Goal: Task Accomplishment & Management: Use online tool/utility

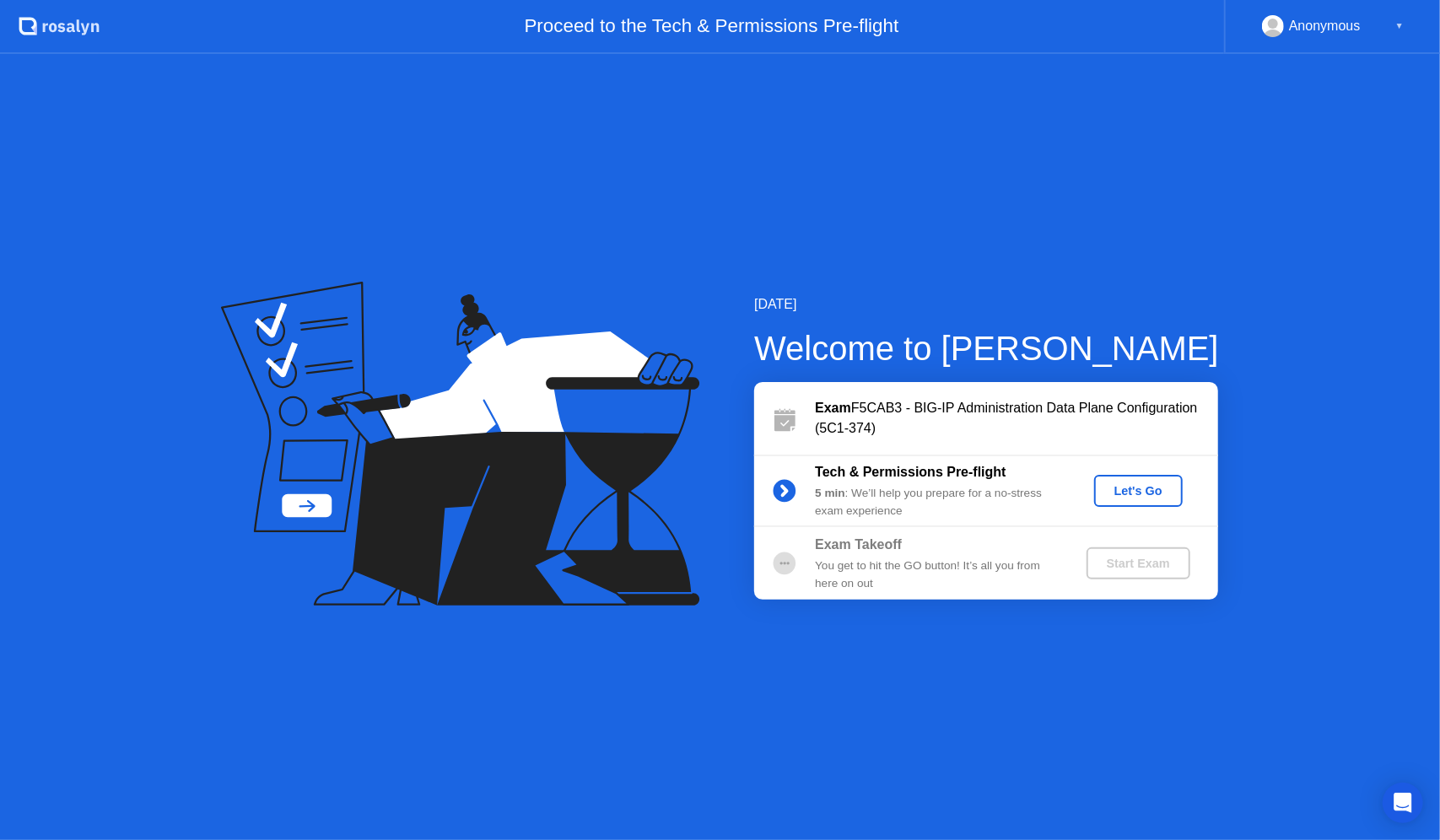
click at [1157, 497] on div "Let's Go" at bounding box center [1137, 491] width 75 height 14
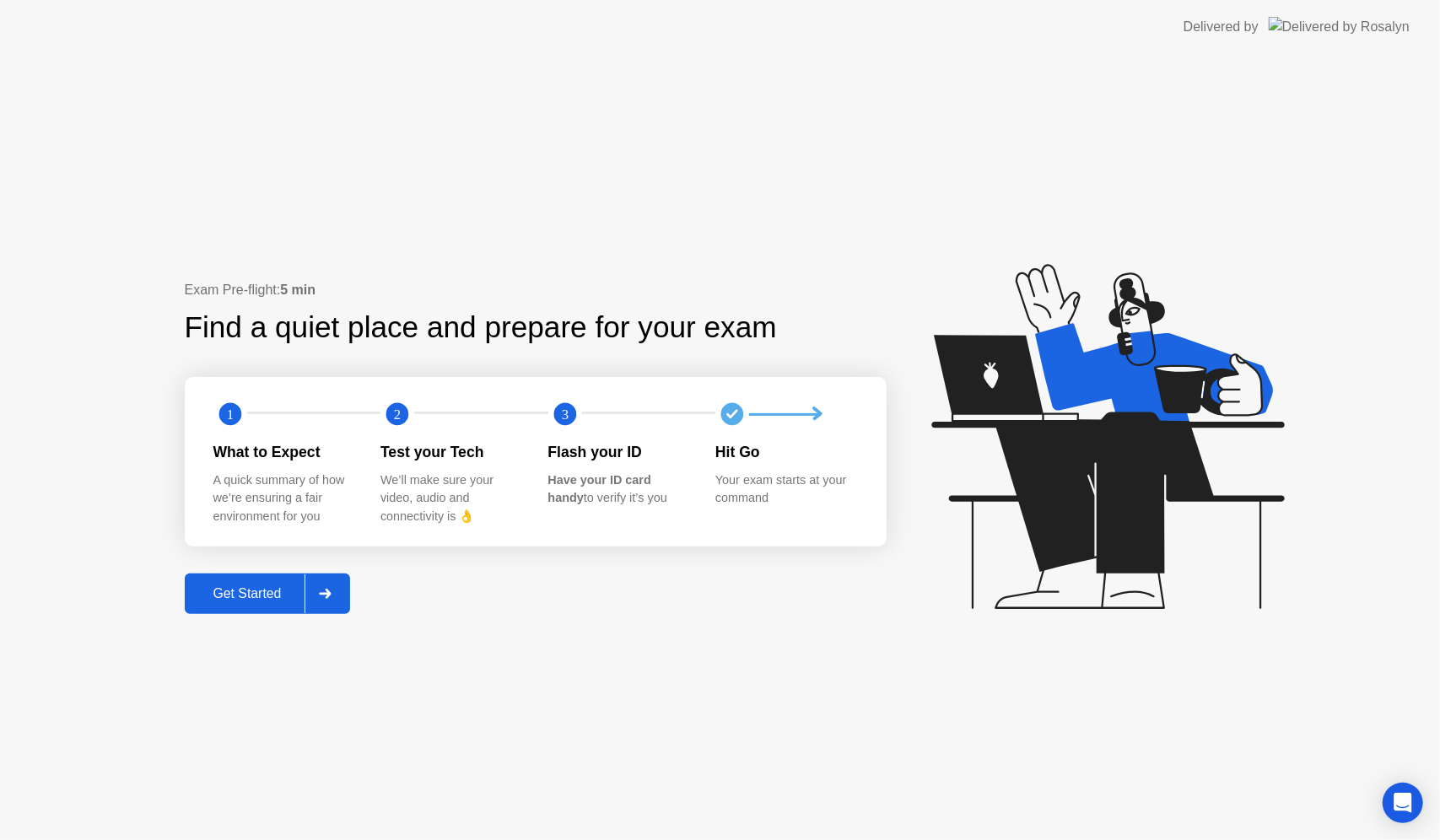
click at [248, 586] on div "Get Started" at bounding box center [247, 594] width 116 height 16
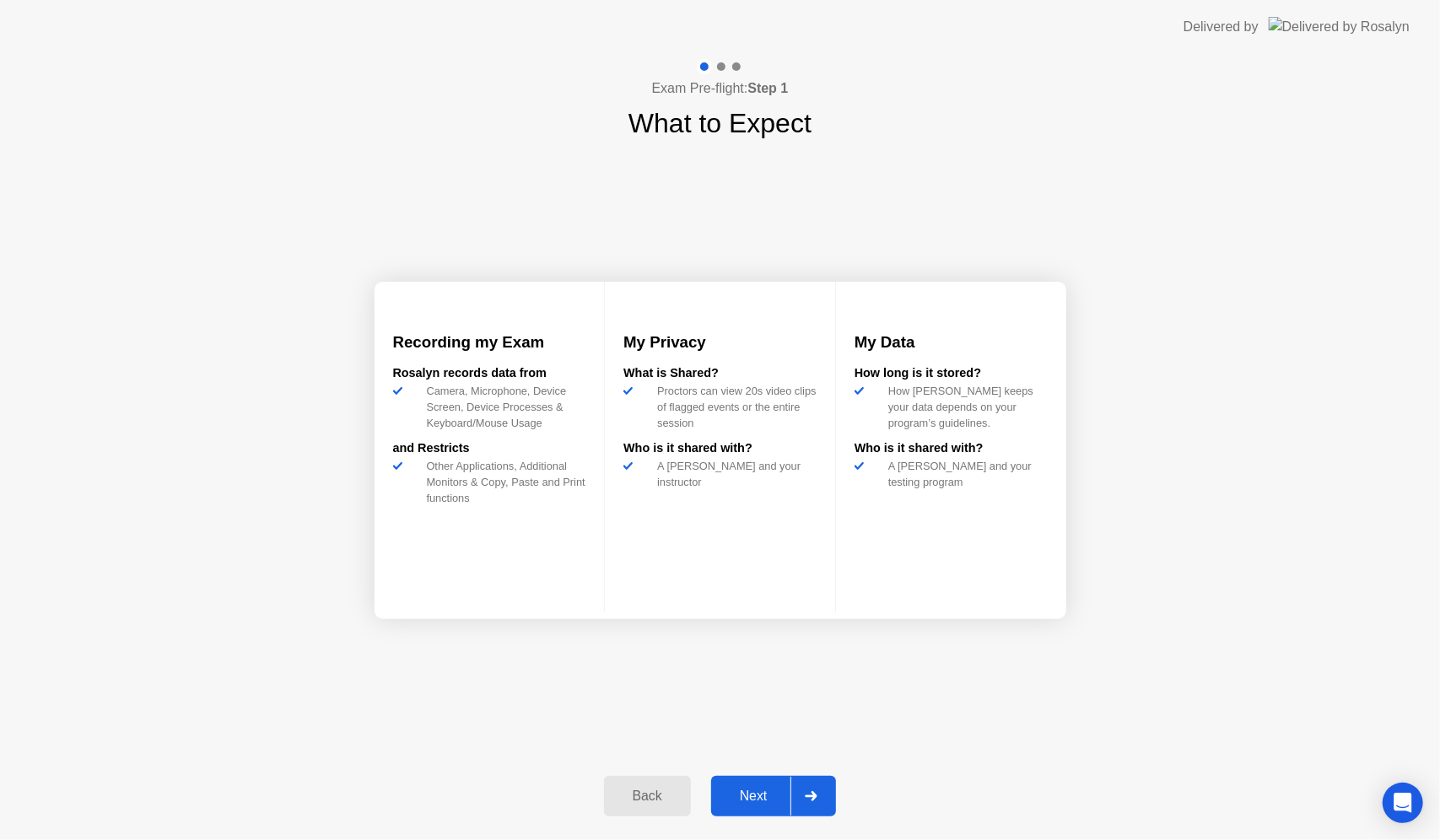
click at [765, 803] on div "Next" at bounding box center [753, 796] width 75 height 16
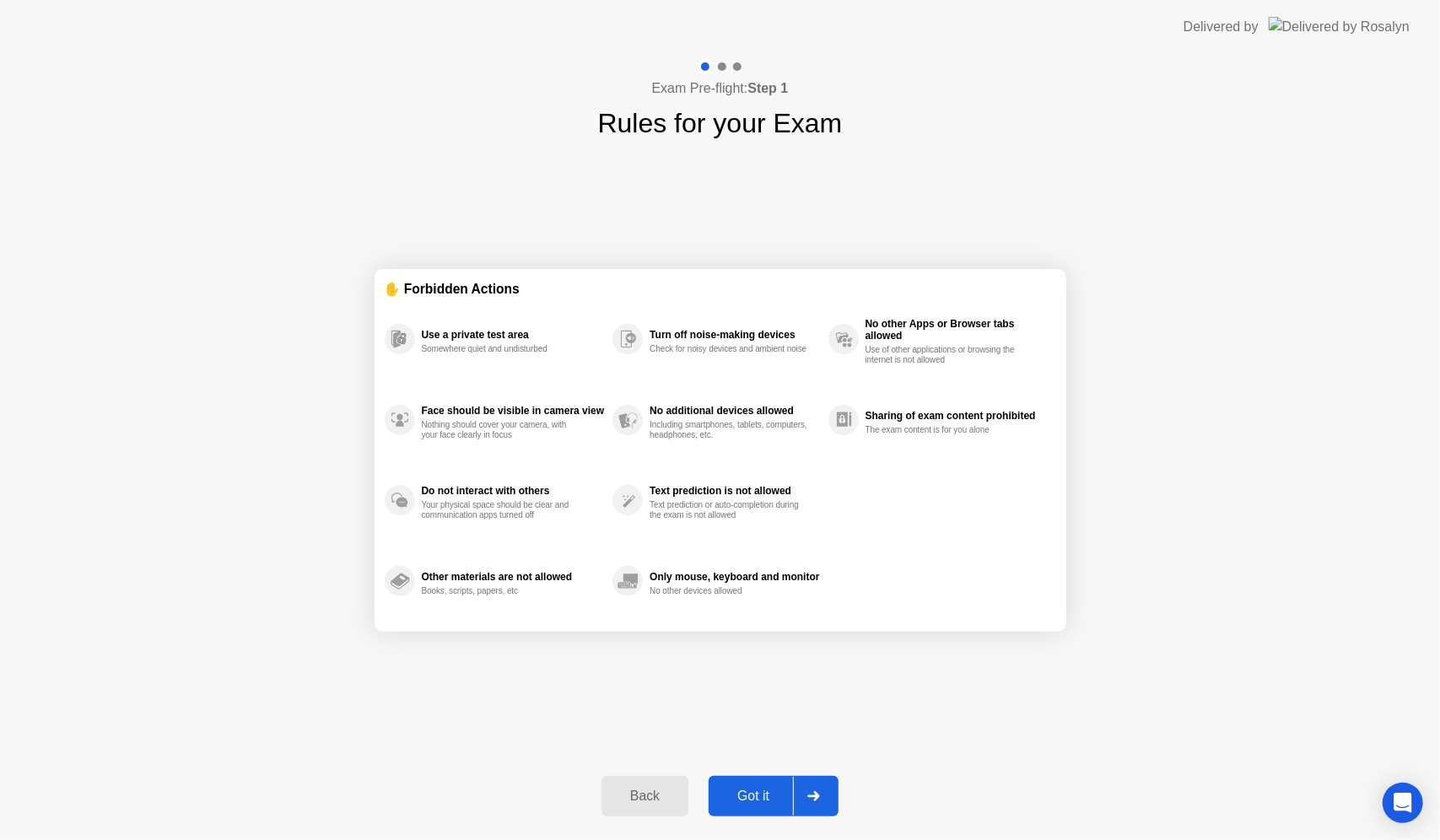
click at [759, 794] on div "Got it" at bounding box center [753, 796] width 79 height 16
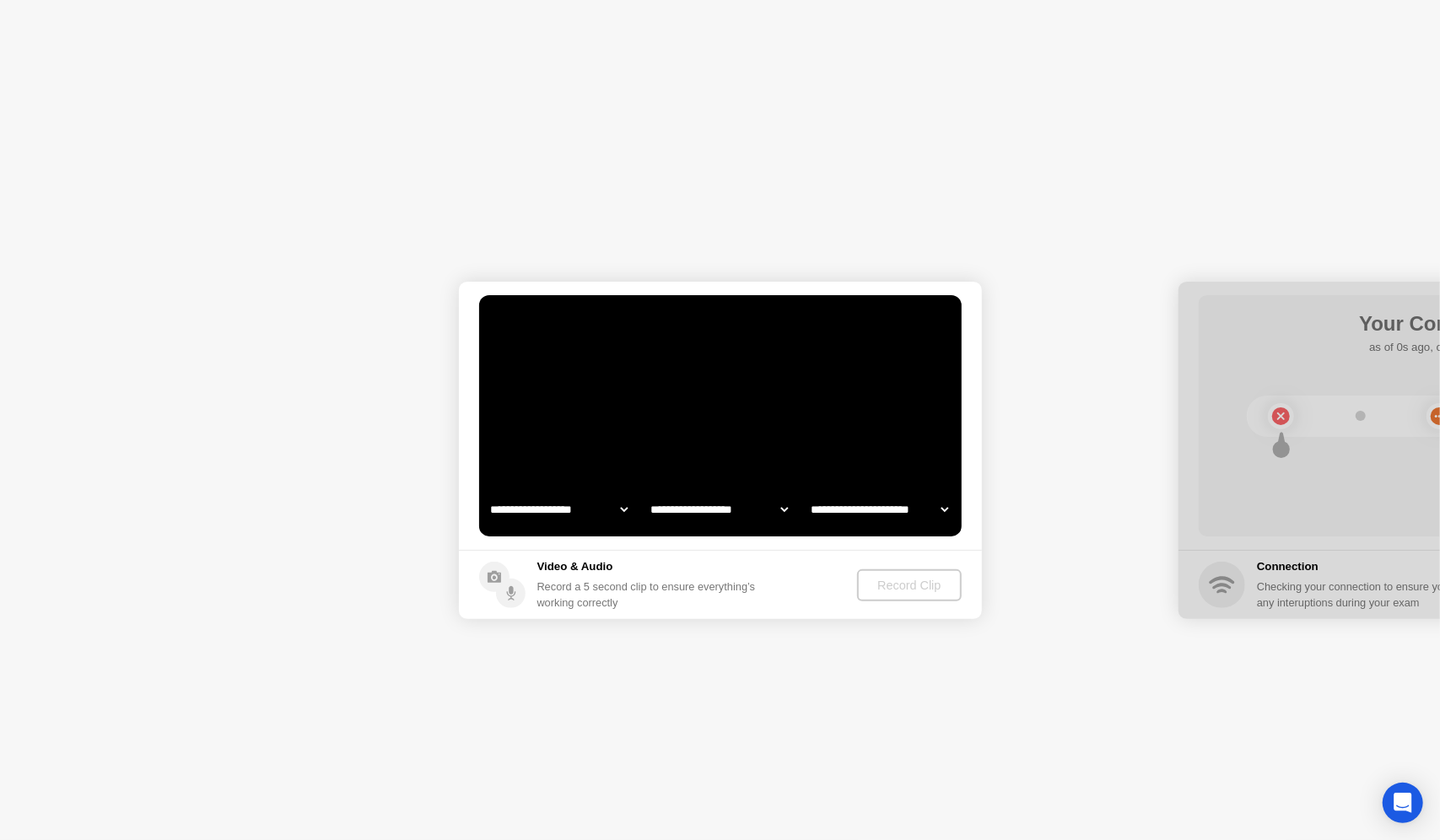
select select "**********"
select select "*******"
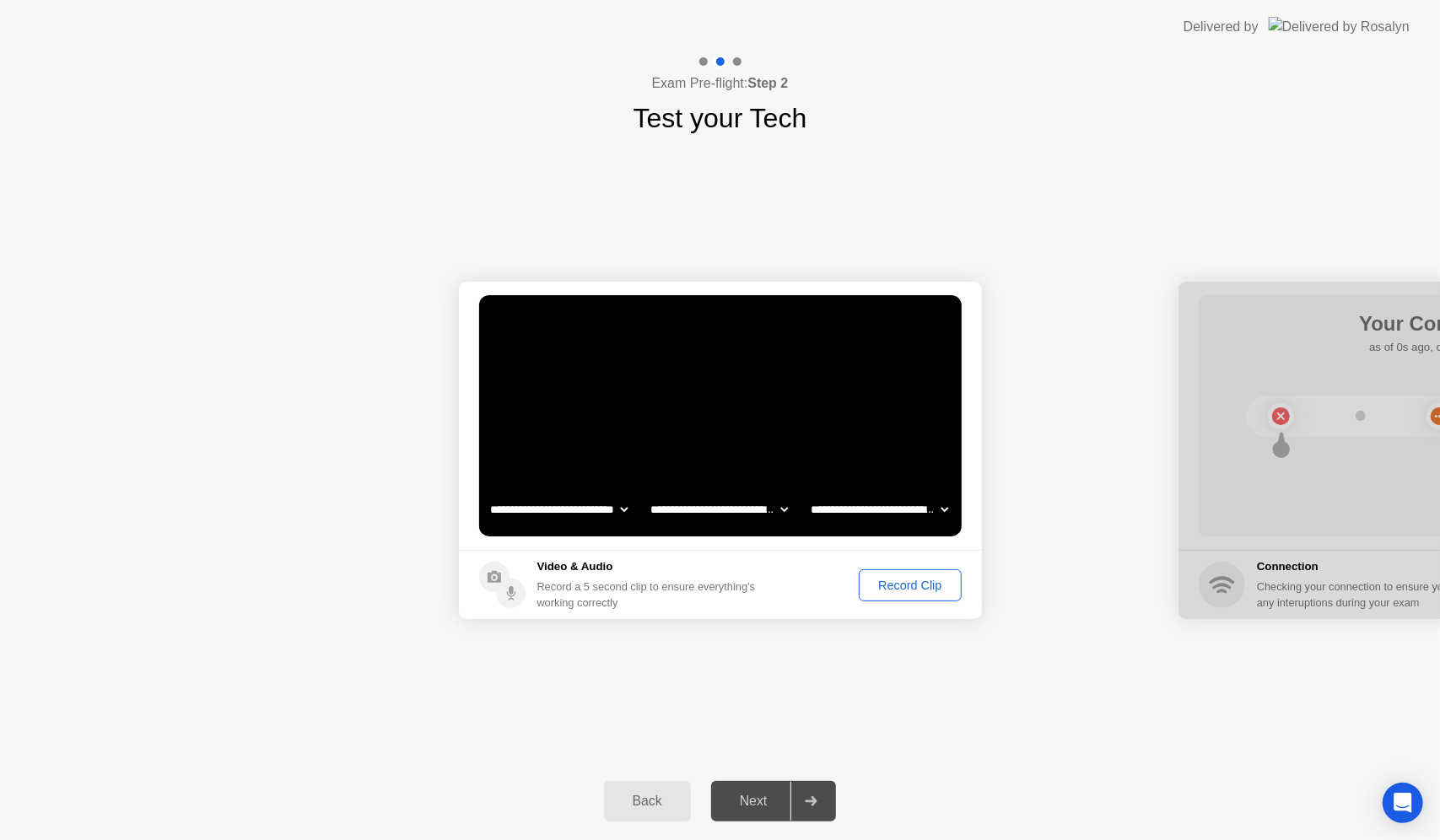
click at [899, 581] on div "Record Clip" at bounding box center [909, 585] width 91 height 14
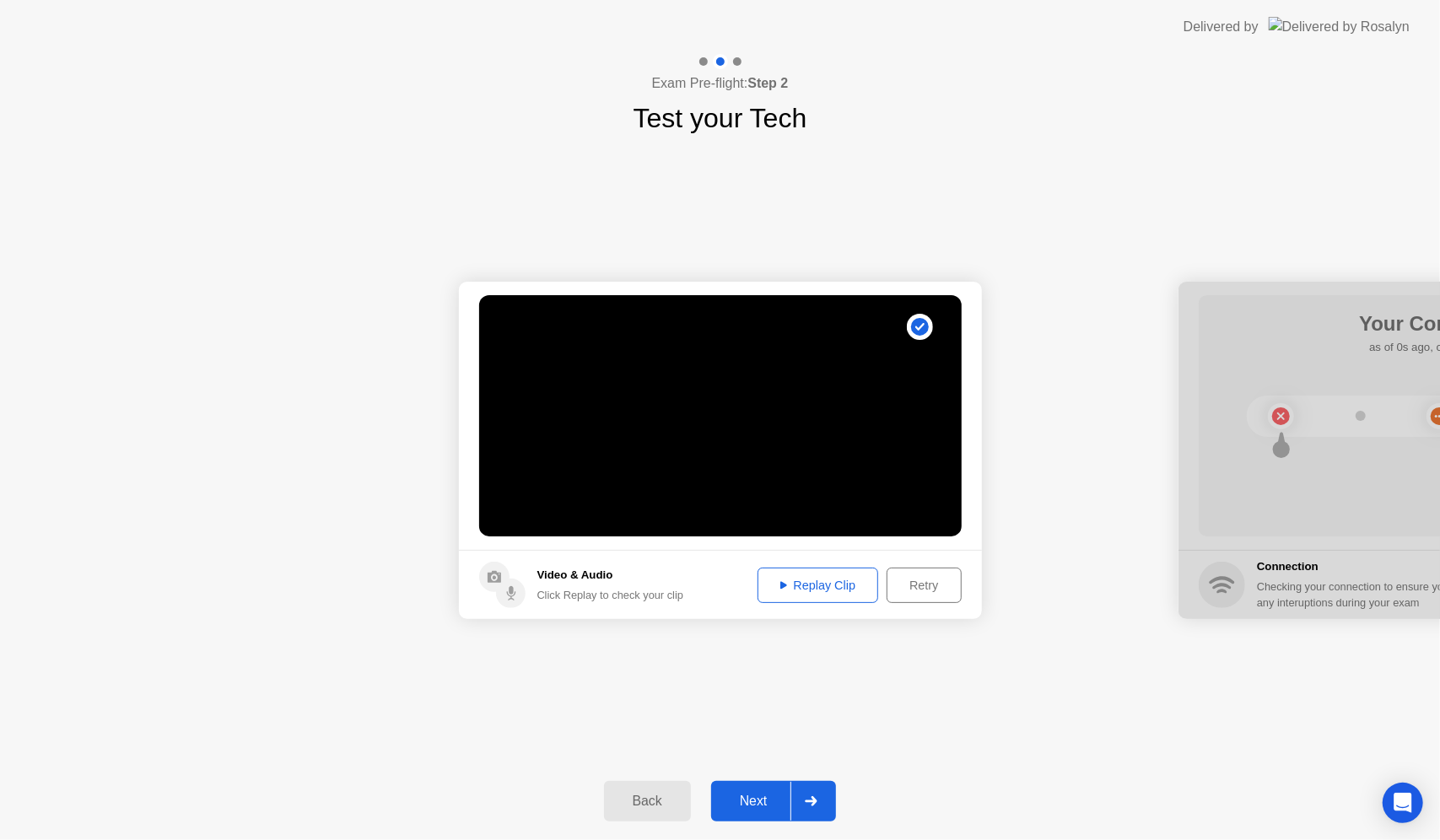
click at [857, 590] on div "Replay Clip" at bounding box center [818, 585] width 110 height 14
click at [916, 588] on div "Retry" at bounding box center [923, 585] width 62 height 14
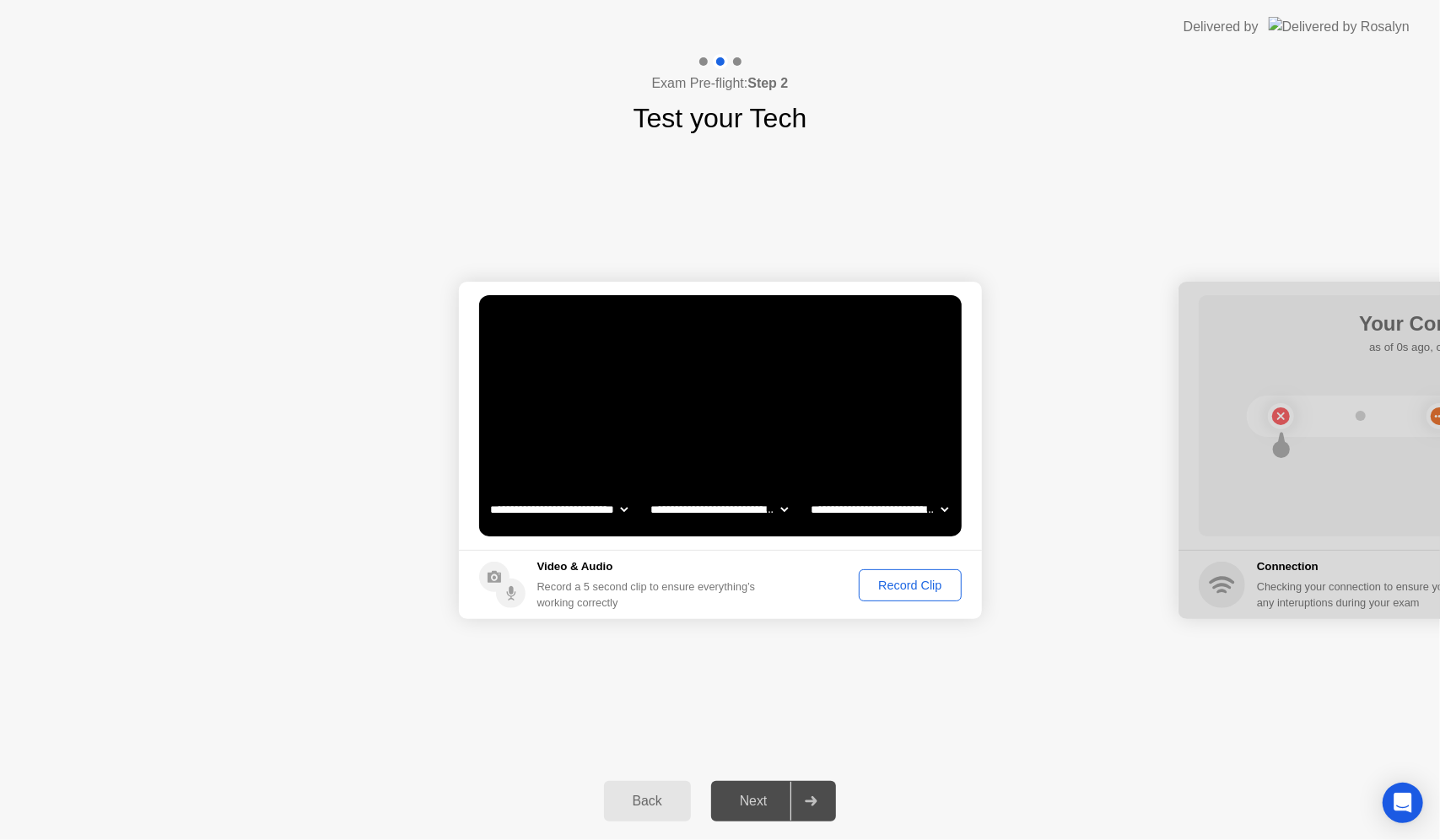
click at [634, 803] on div "Back" at bounding box center [646, 801] width 77 height 16
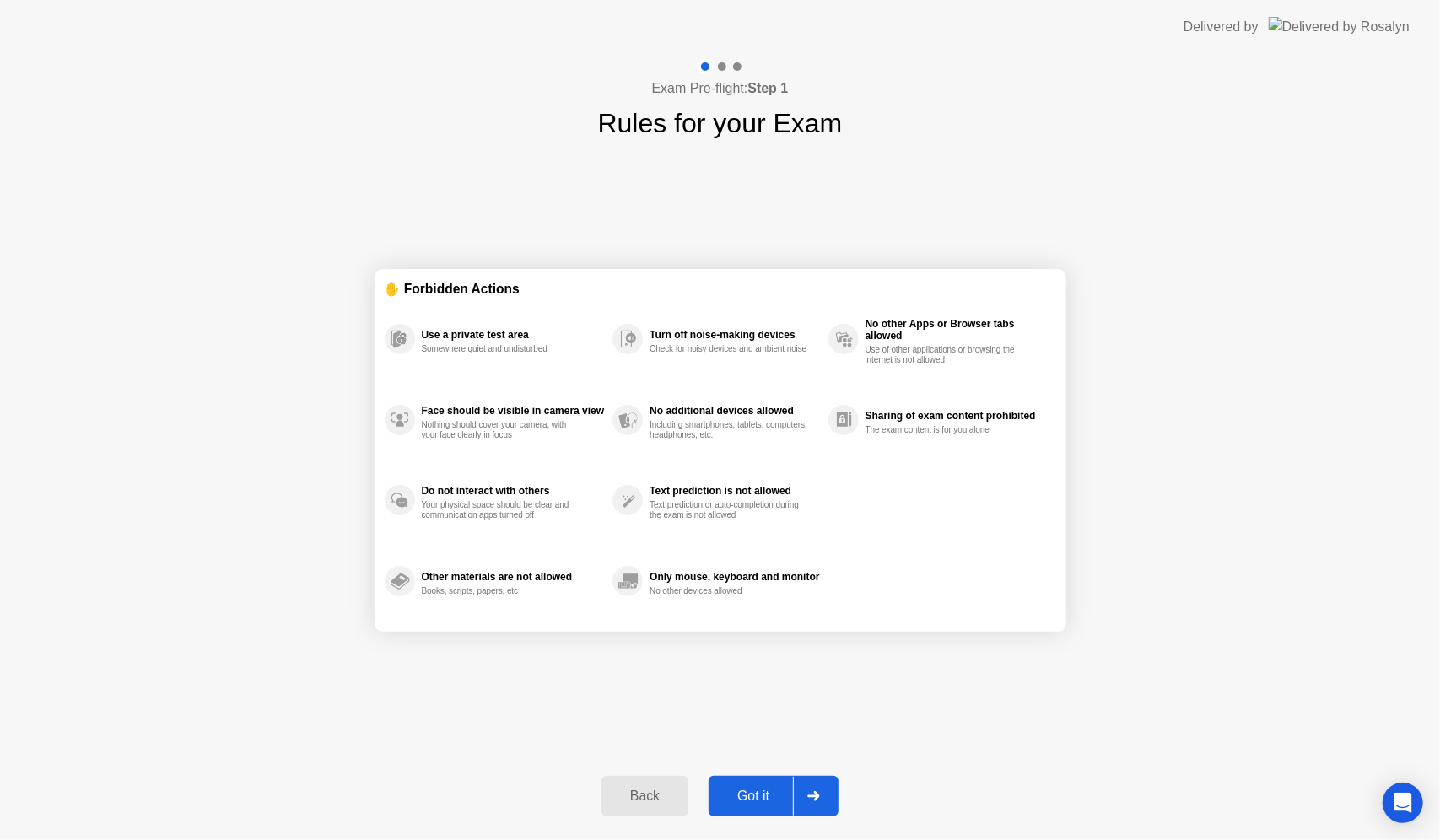
click at [739, 811] on button "Got it" at bounding box center [773, 796] width 129 height 41
select select "**********"
select select "*******"
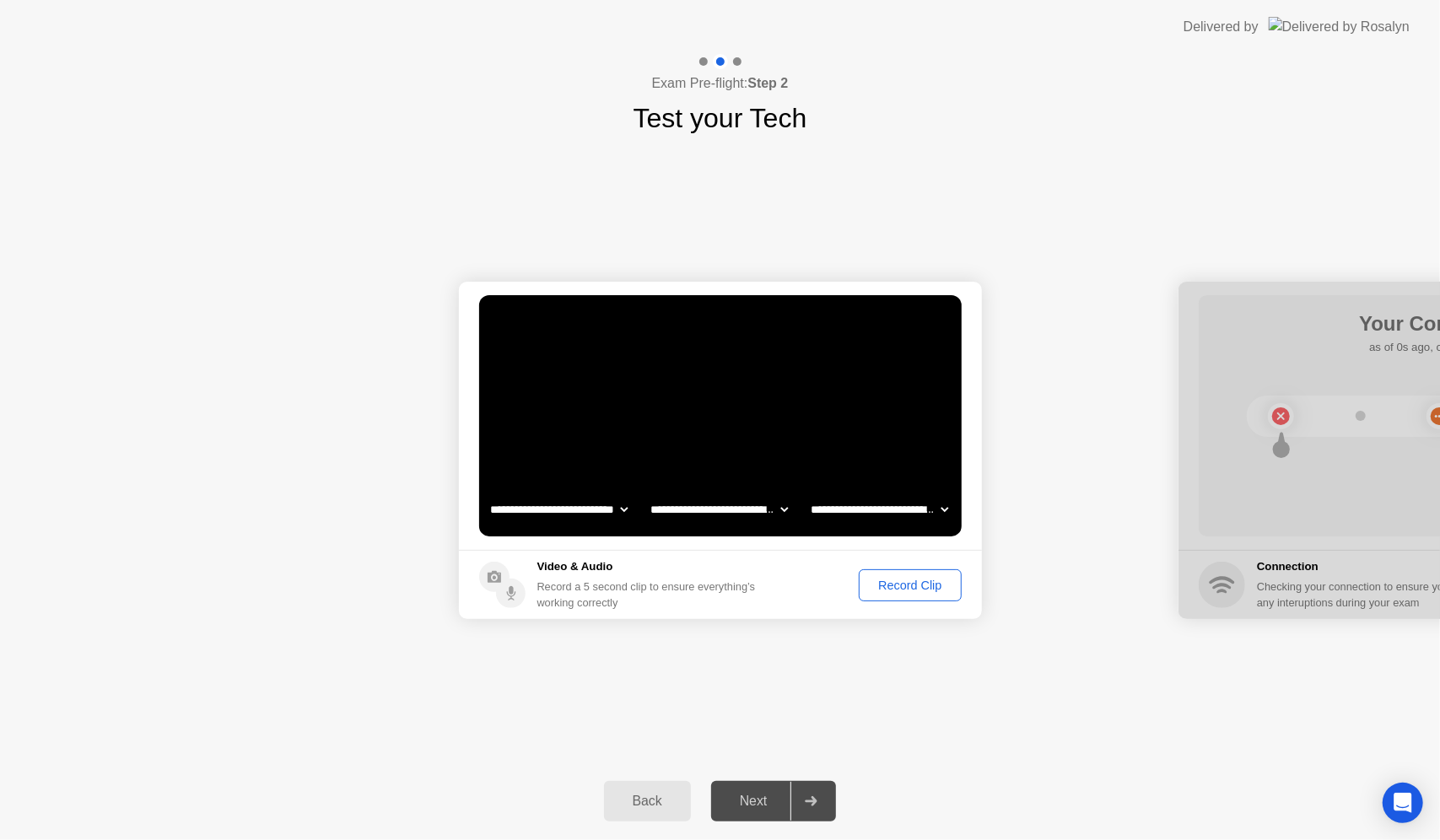
click at [924, 585] on div "Record Clip" at bounding box center [909, 585] width 91 height 14
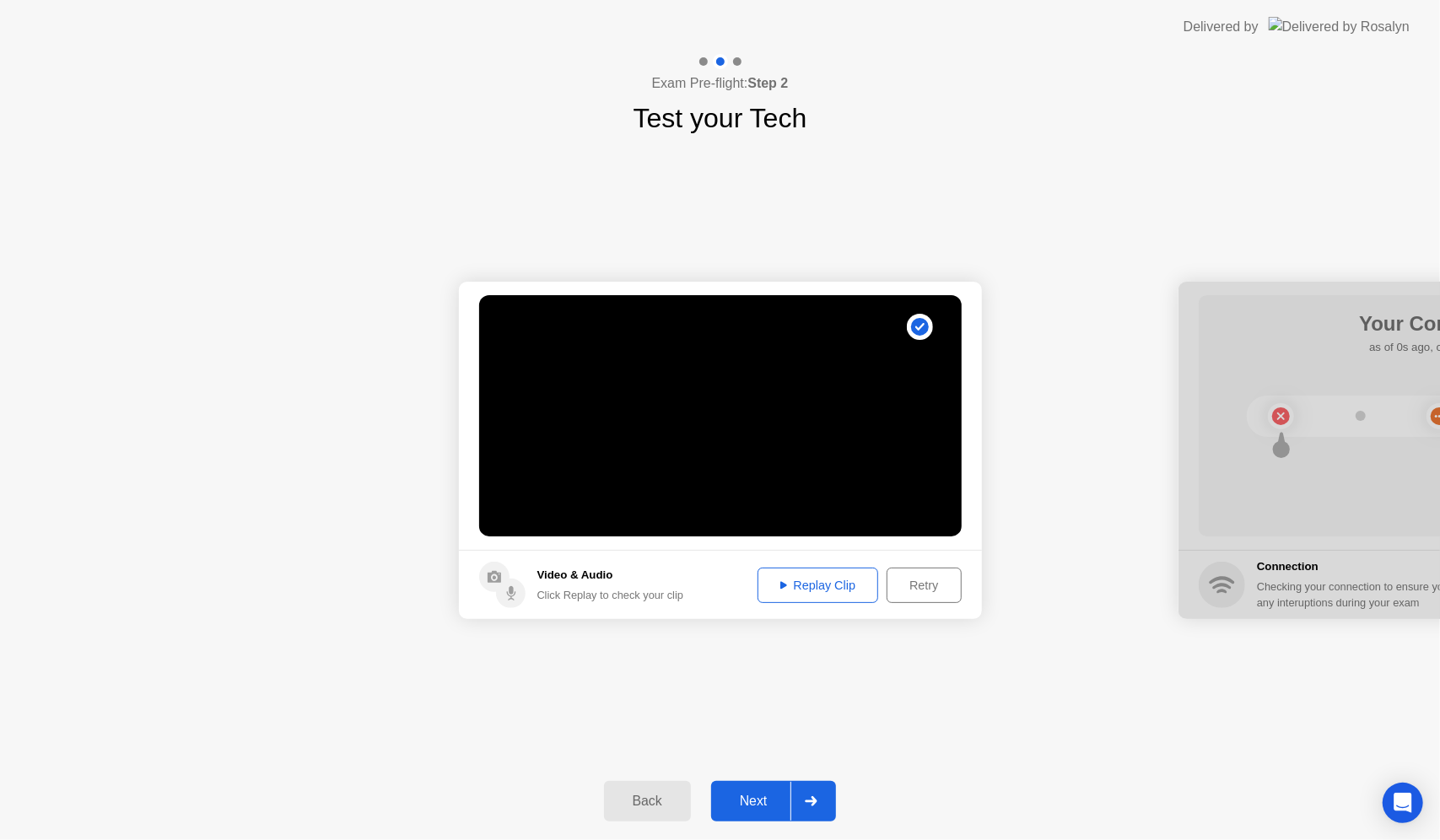
click at [830, 573] on button "Replay Clip" at bounding box center [818, 585] width 122 height 35
click at [741, 805] on div "Next" at bounding box center [753, 801] width 75 height 16
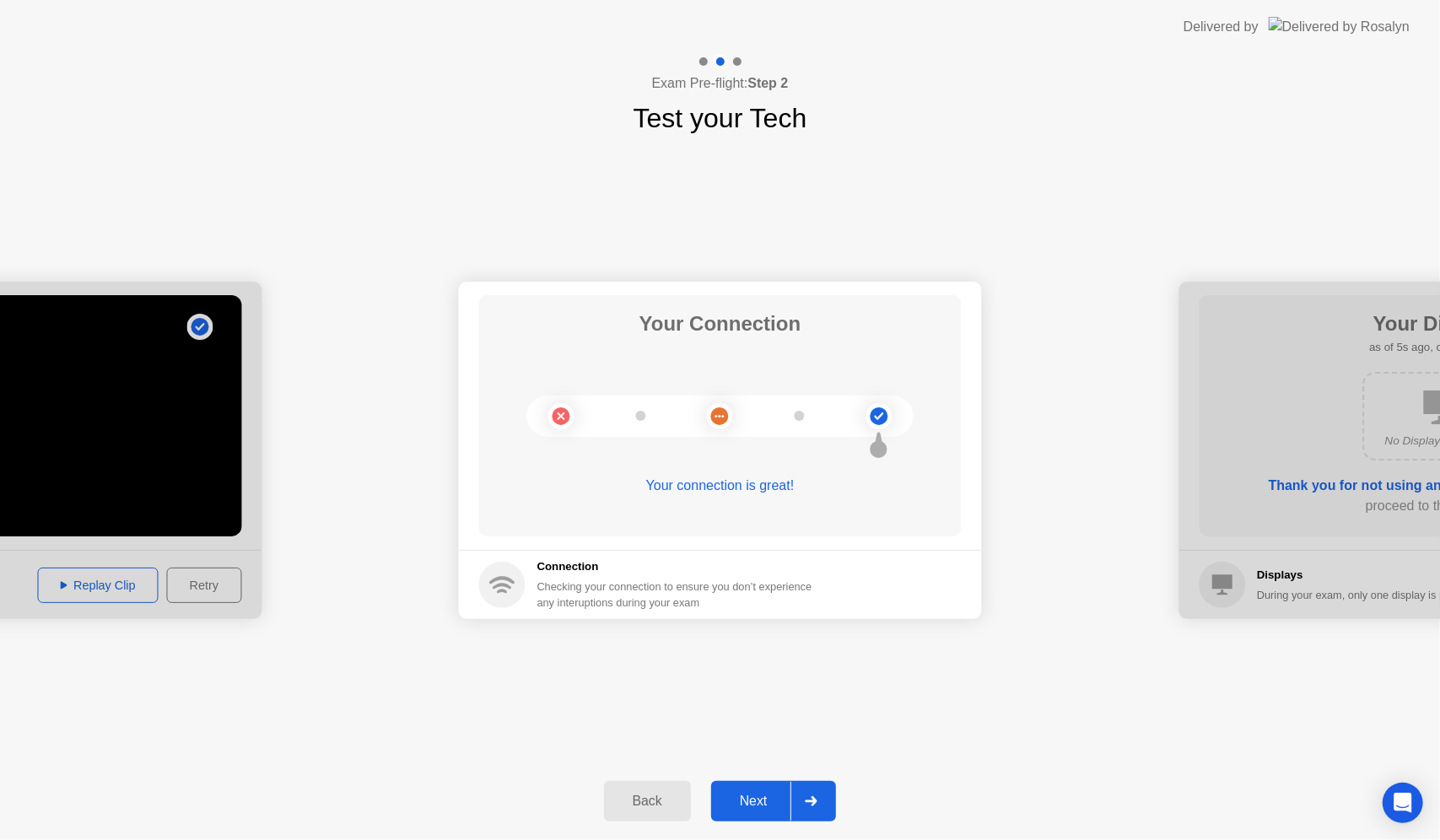
click at [732, 806] on div "Next" at bounding box center [753, 801] width 75 height 16
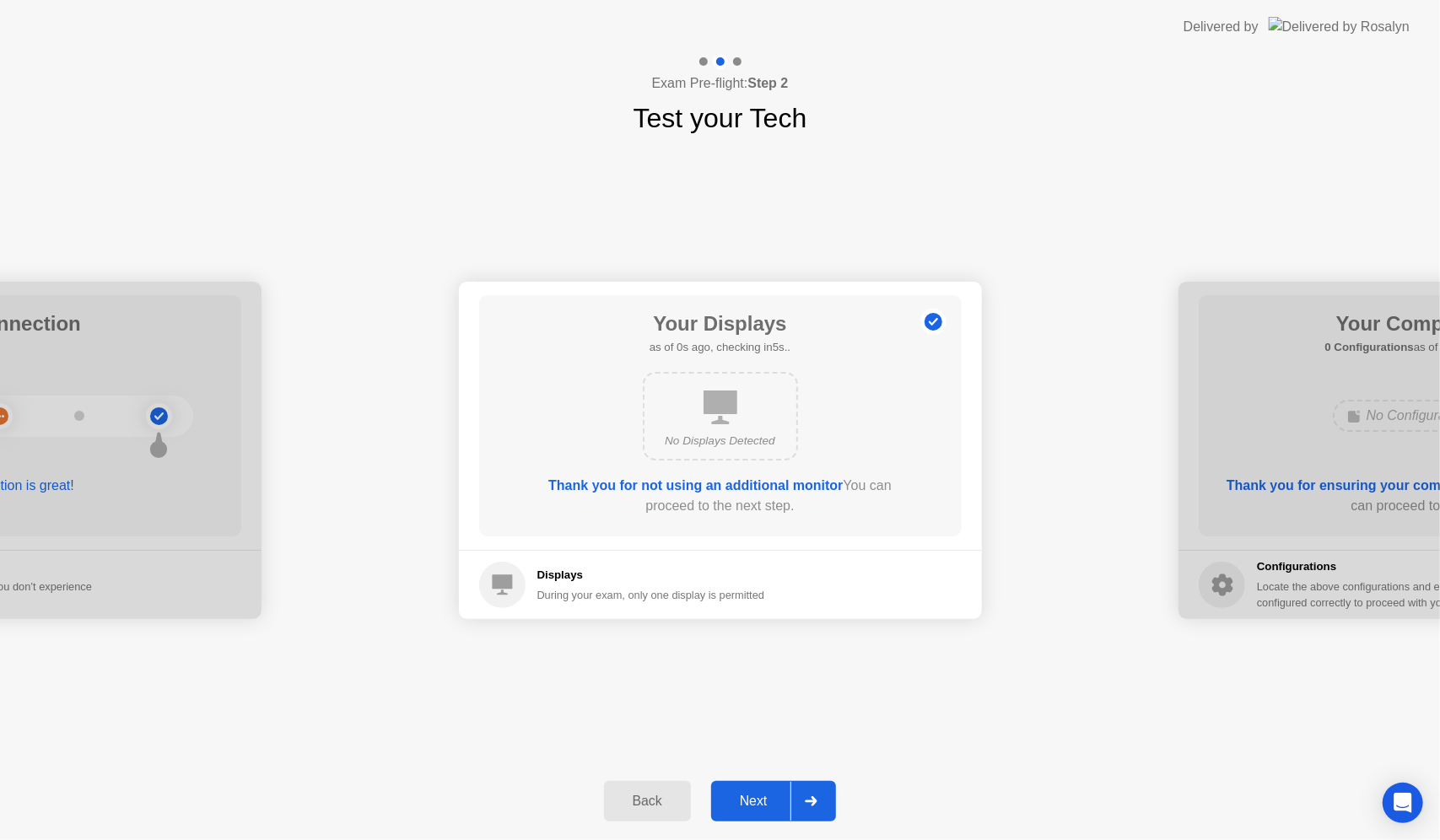
click at [732, 806] on div "Next" at bounding box center [753, 801] width 75 height 16
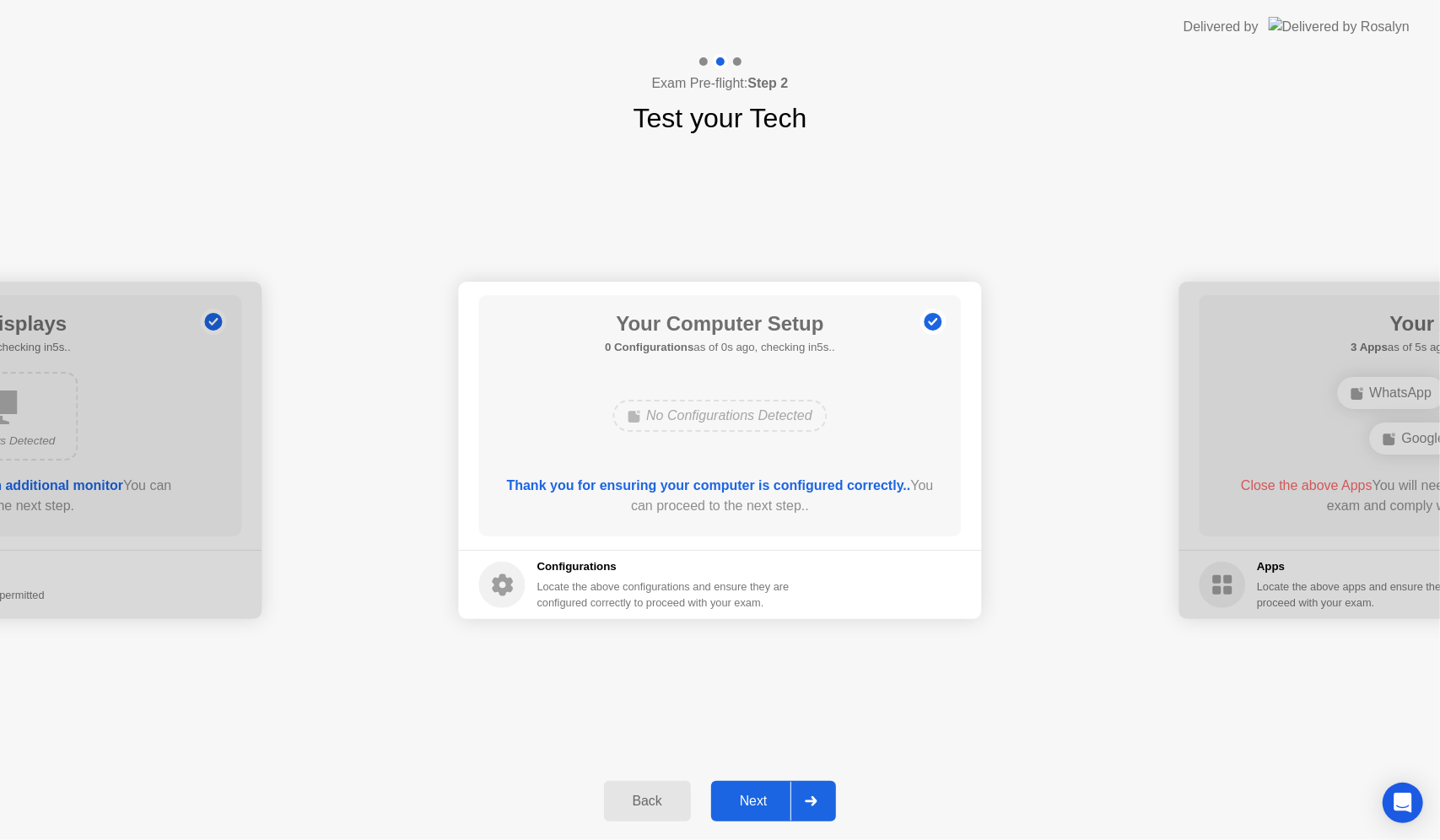
click at [732, 806] on div "Next" at bounding box center [753, 801] width 75 height 16
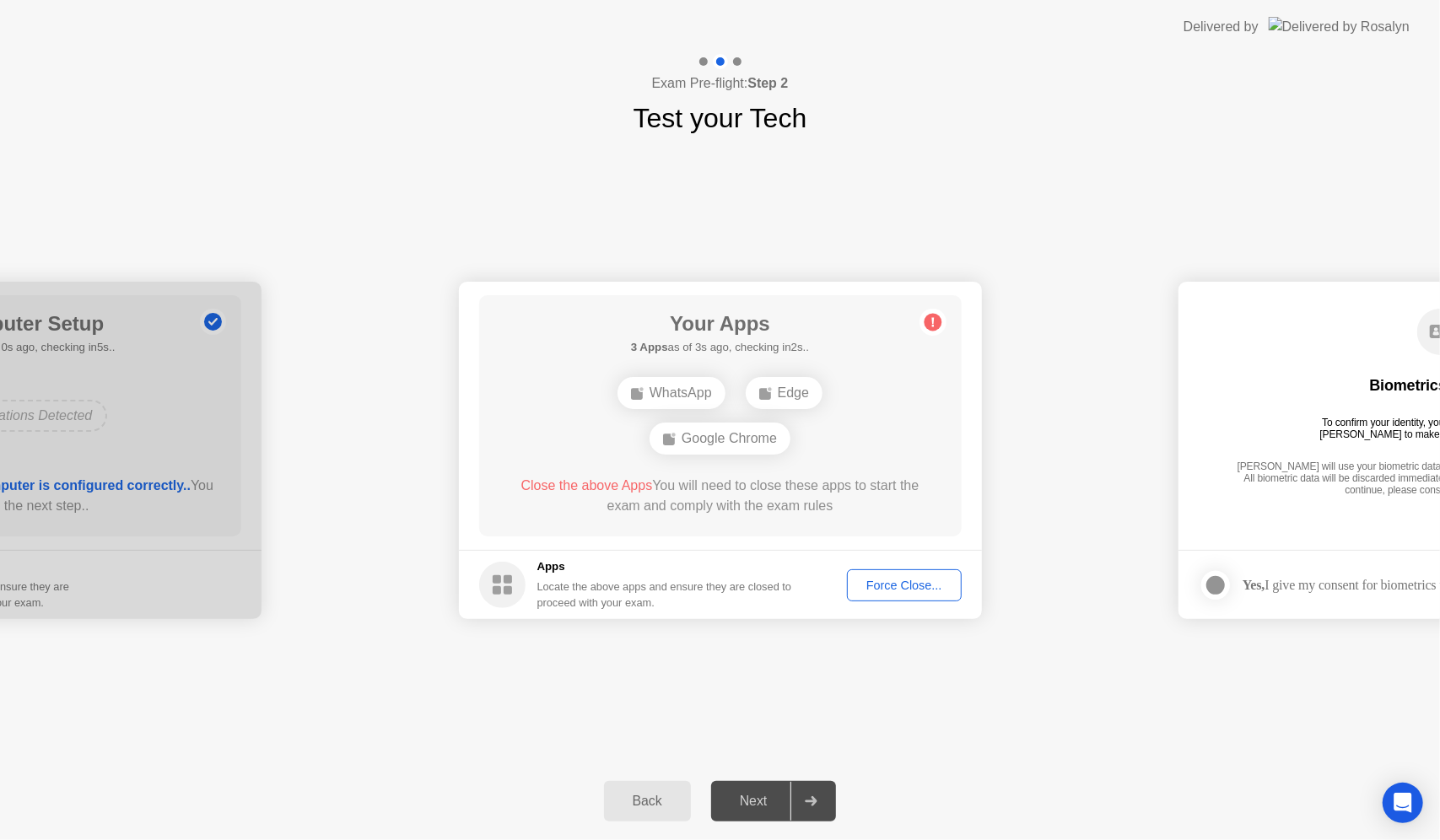
click at [885, 578] on div "Force Close..." at bounding box center [905, 585] width 103 height 14
click at [543, 686] on div "**********" at bounding box center [720, 450] width 1440 height 624
click at [873, 578] on div "Force Close..." at bounding box center [905, 585] width 103 height 14
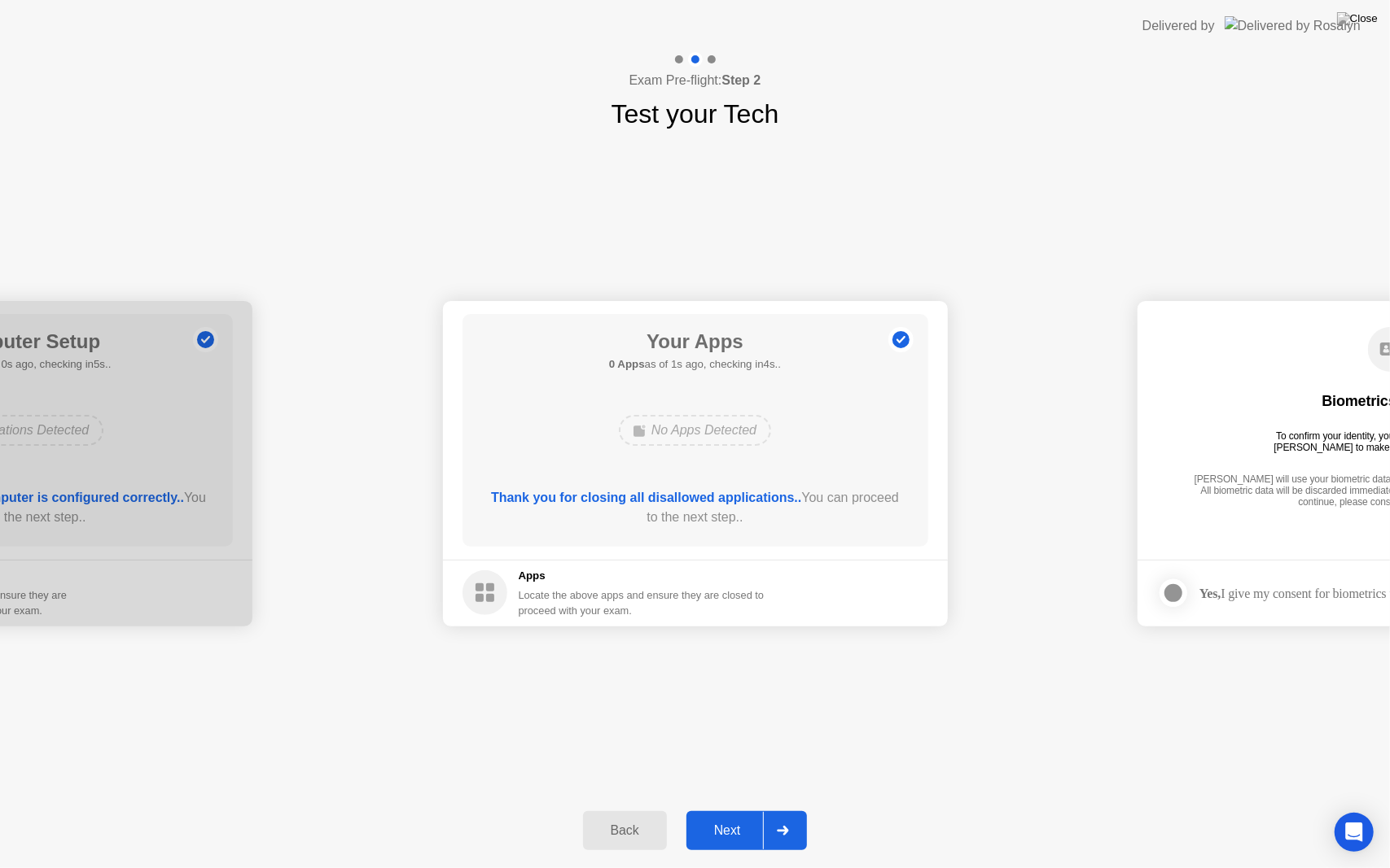
click at [703, 810] on div "Next" at bounding box center [726, 831] width 72 height 15
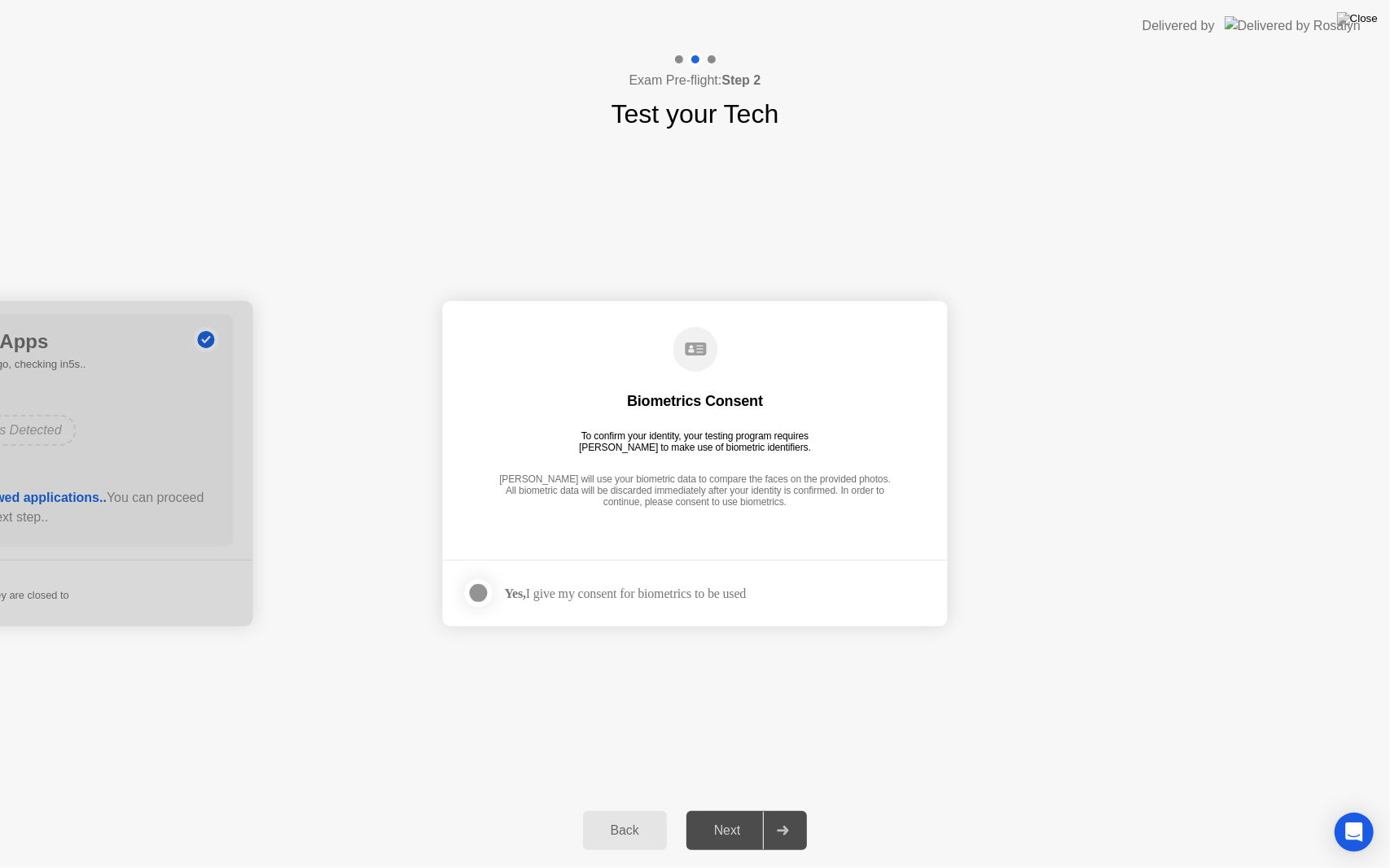
click at [474, 599] on div at bounding box center [478, 593] width 20 height 20
click at [737, 810] on button "Next" at bounding box center [746, 831] width 121 height 39
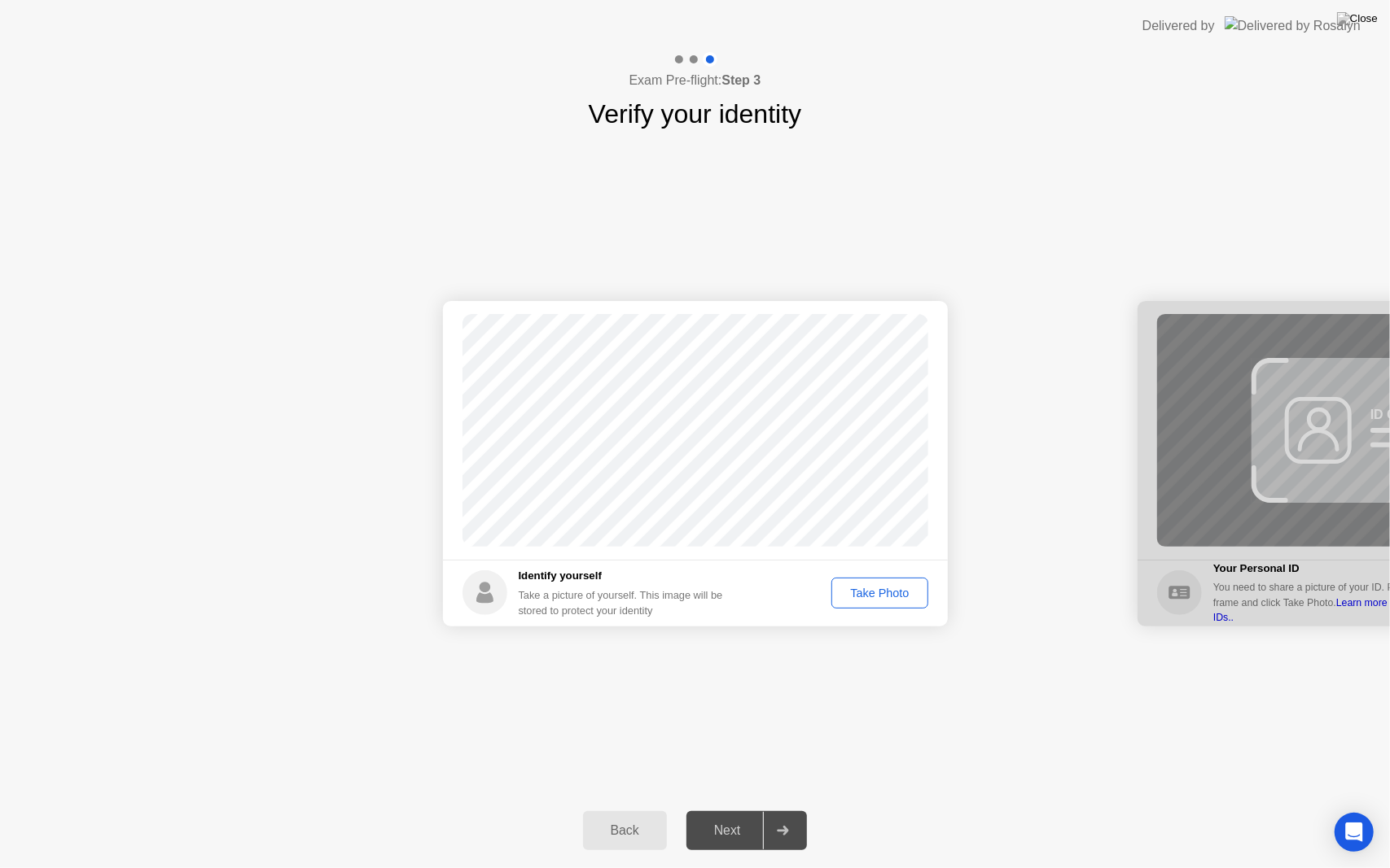
click at [870, 594] on div "Take Photo" at bounding box center [879, 594] width 85 height 13
click at [726, 810] on div "Next" at bounding box center [726, 831] width 72 height 15
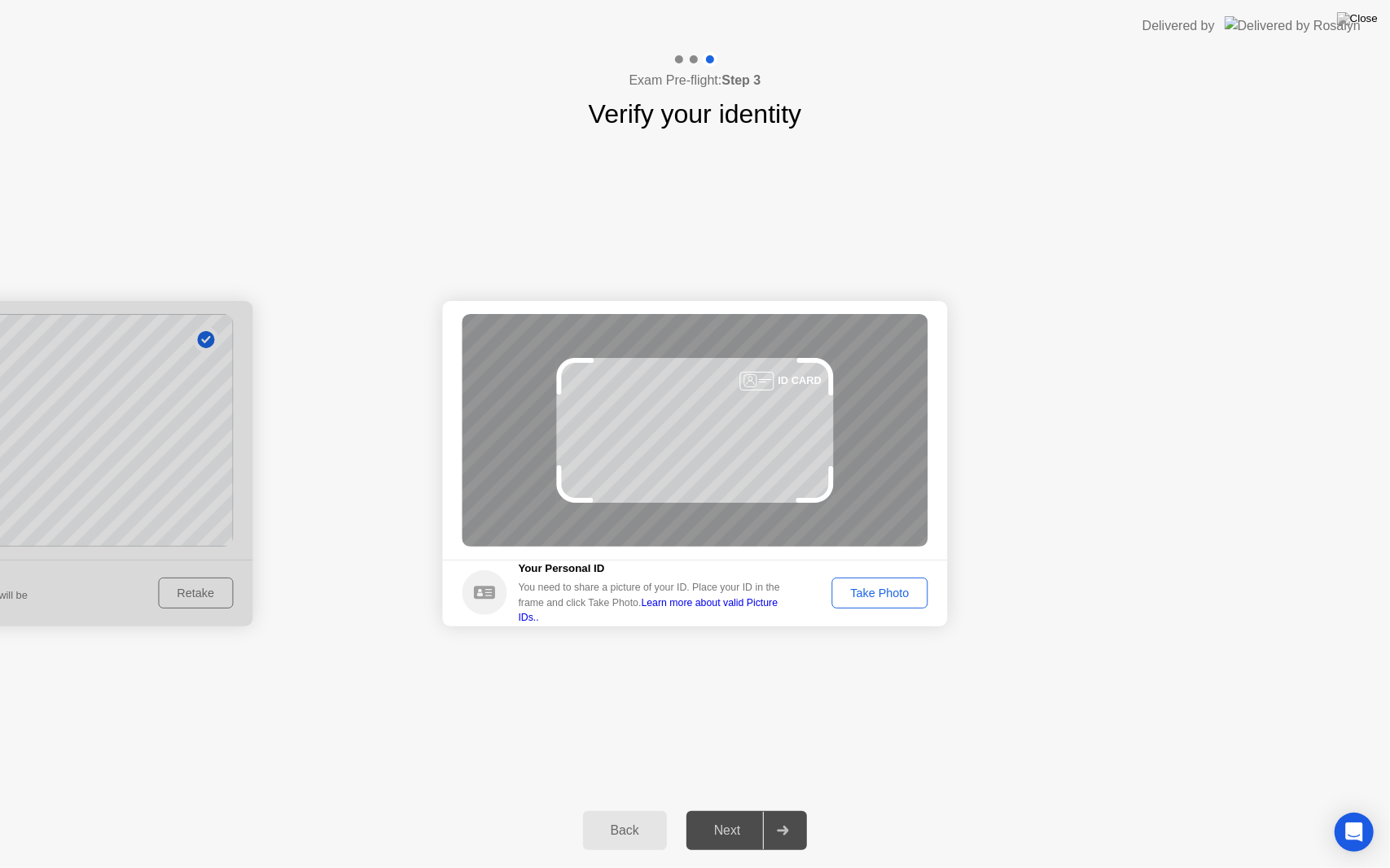
click at [884, 589] on div "Take Photo" at bounding box center [879, 594] width 85 height 13
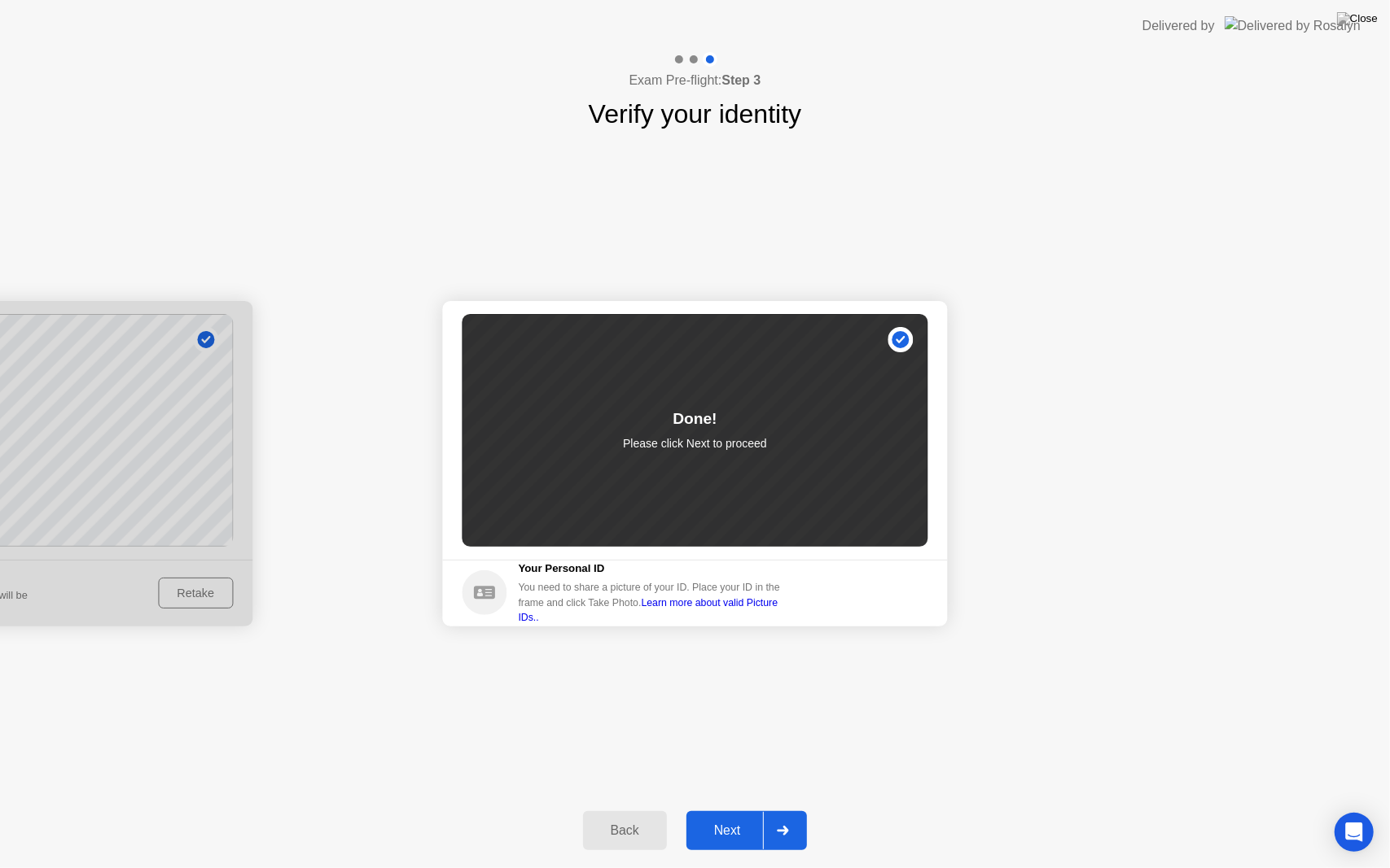
click at [692, 810] on button "Next" at bounding box center [746, 831] width 121 height 39
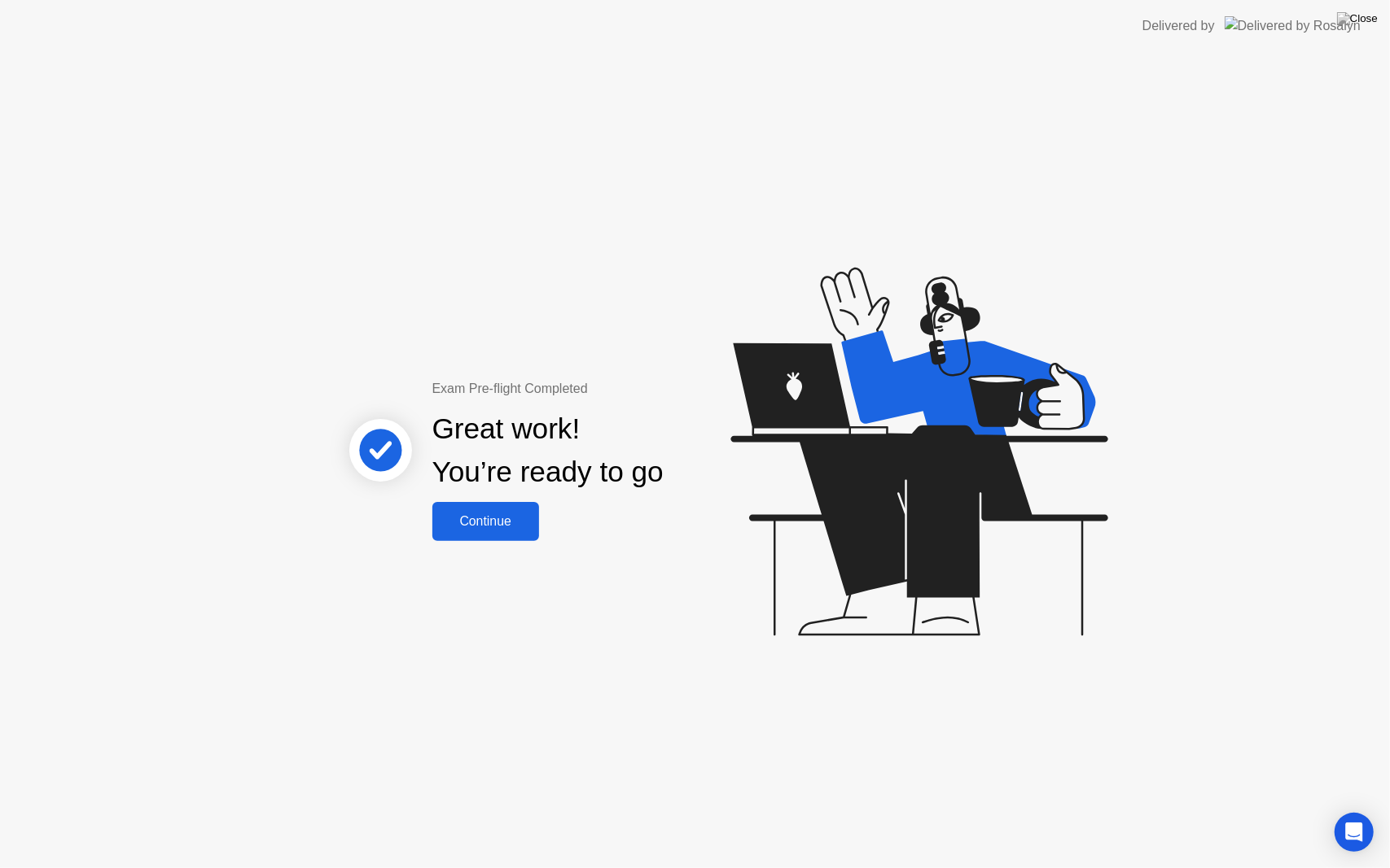
click at [518, 535] on button "Continue" at bounding box center [485, 521] width 106 height 39
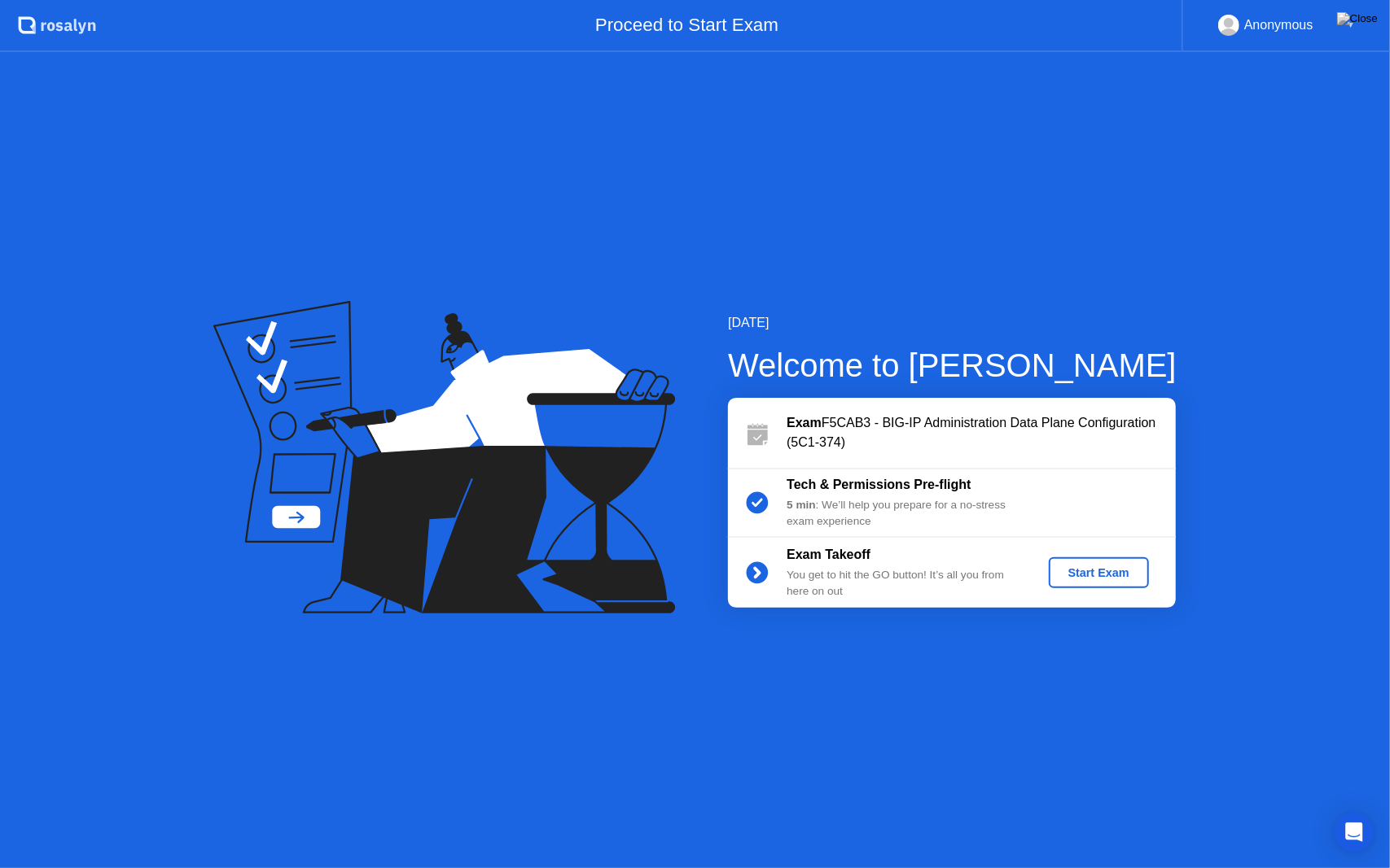
click at [1085, 580] on div "Start Exam" at bounding box center [1099, 573] width 87 height 13
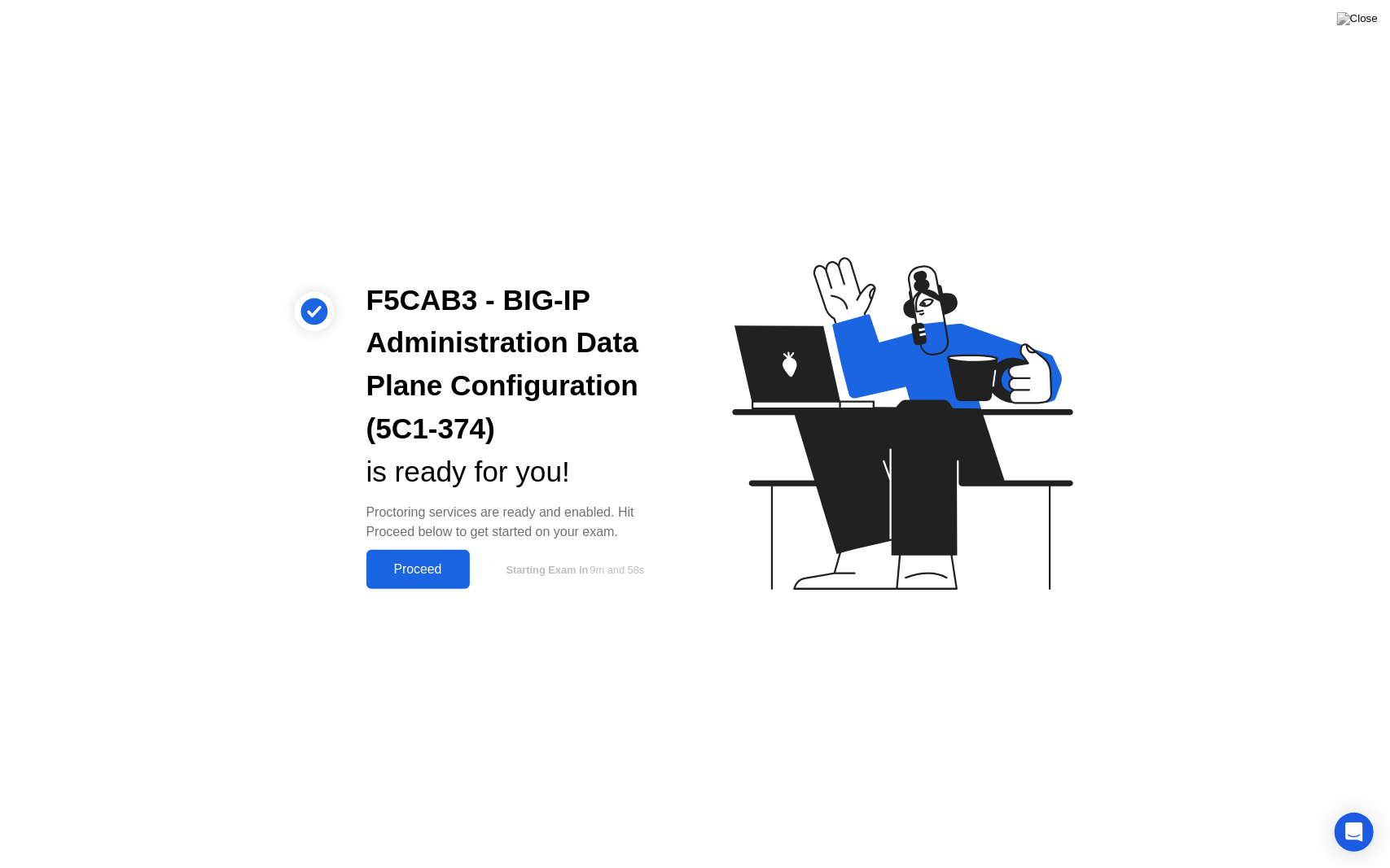
click at [448, 575] on div "Proceed" at bounding box center [418, 570] width 94 height 15
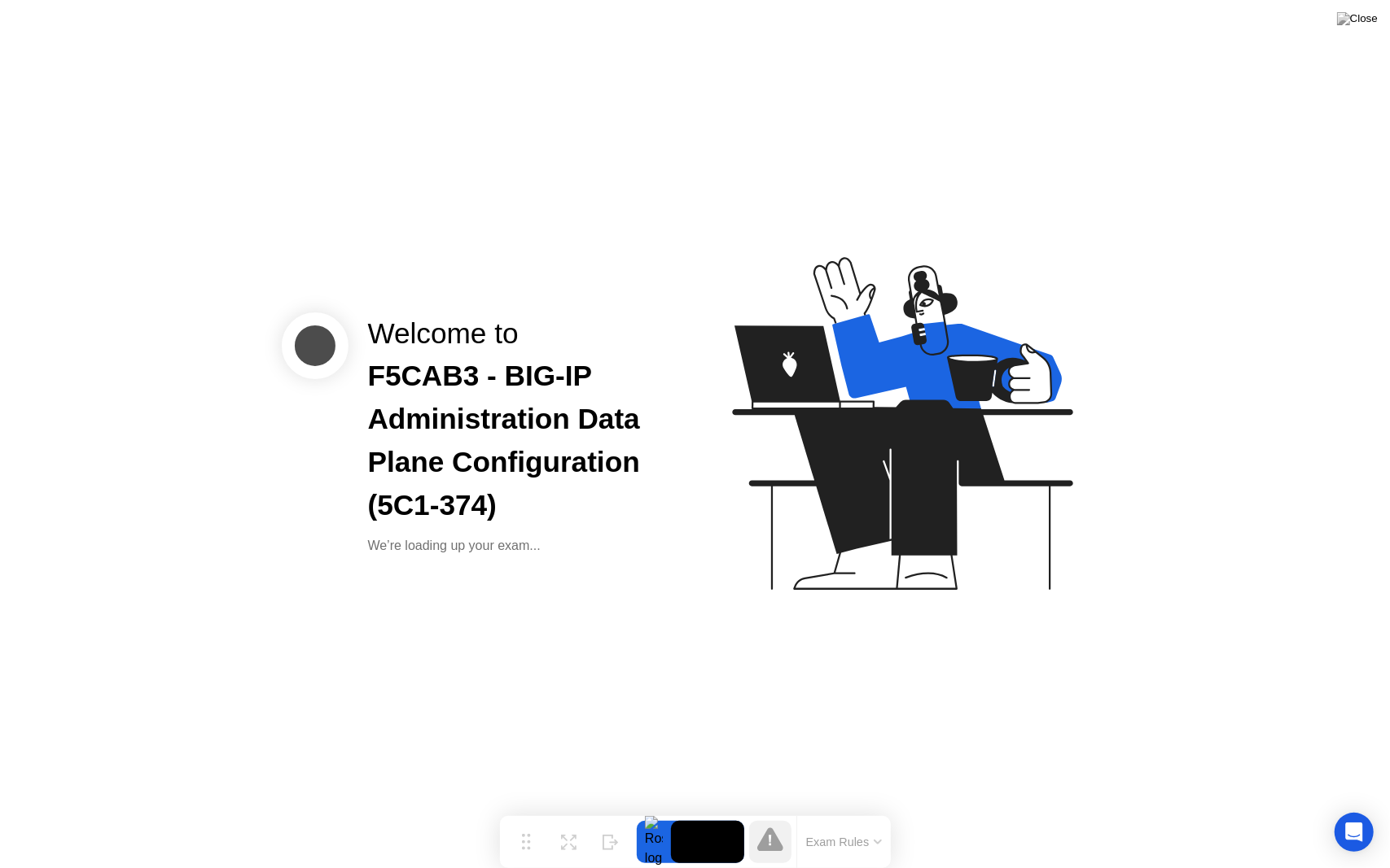
click at [1110, 695] on div "Welcome to F5CAB3 - BIG-IP Administration Data Plane Configuration (5C1-374) We…" at bounding box center [695, 434] width 1390 height 868
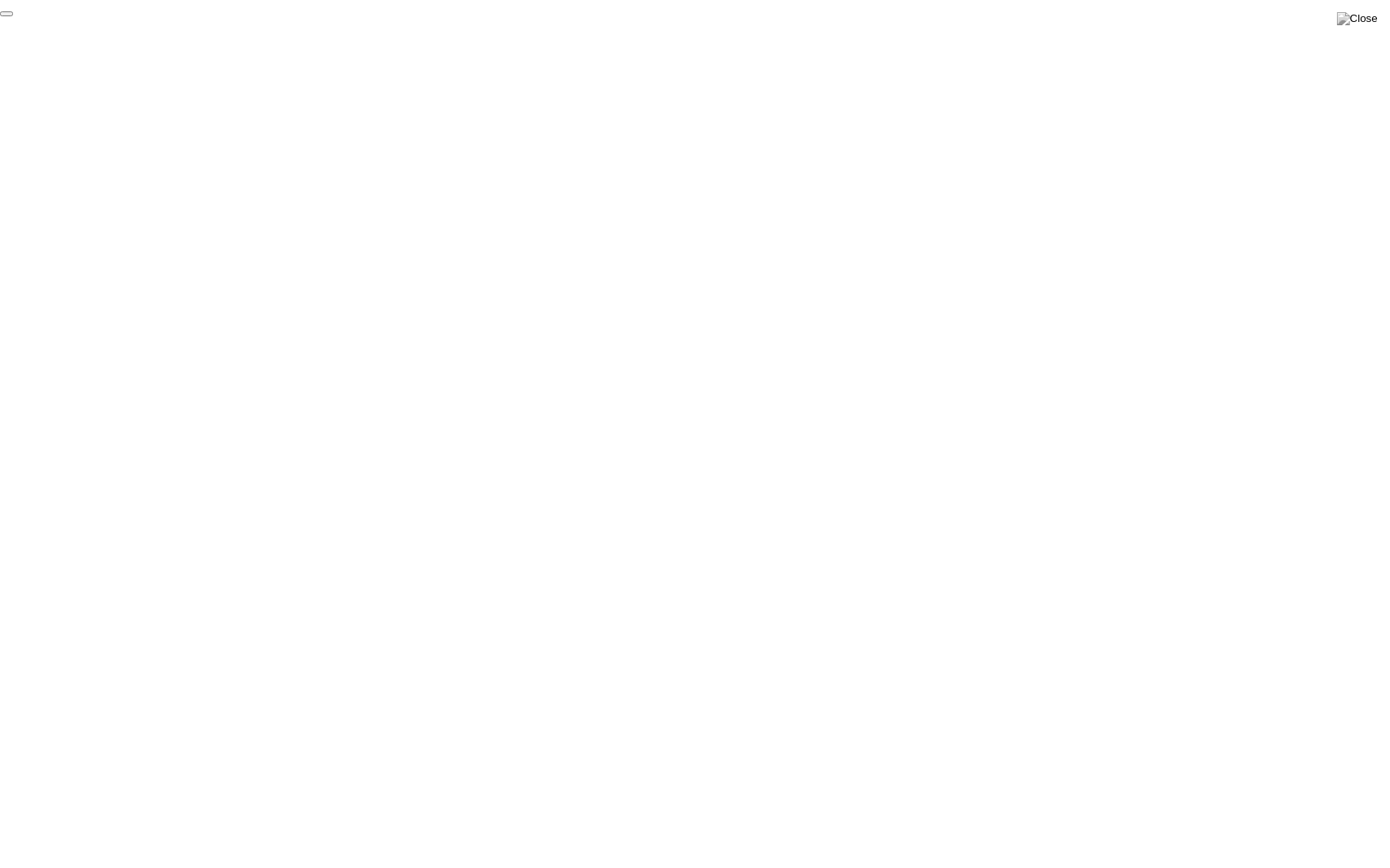
click div "End Proctoring Session"
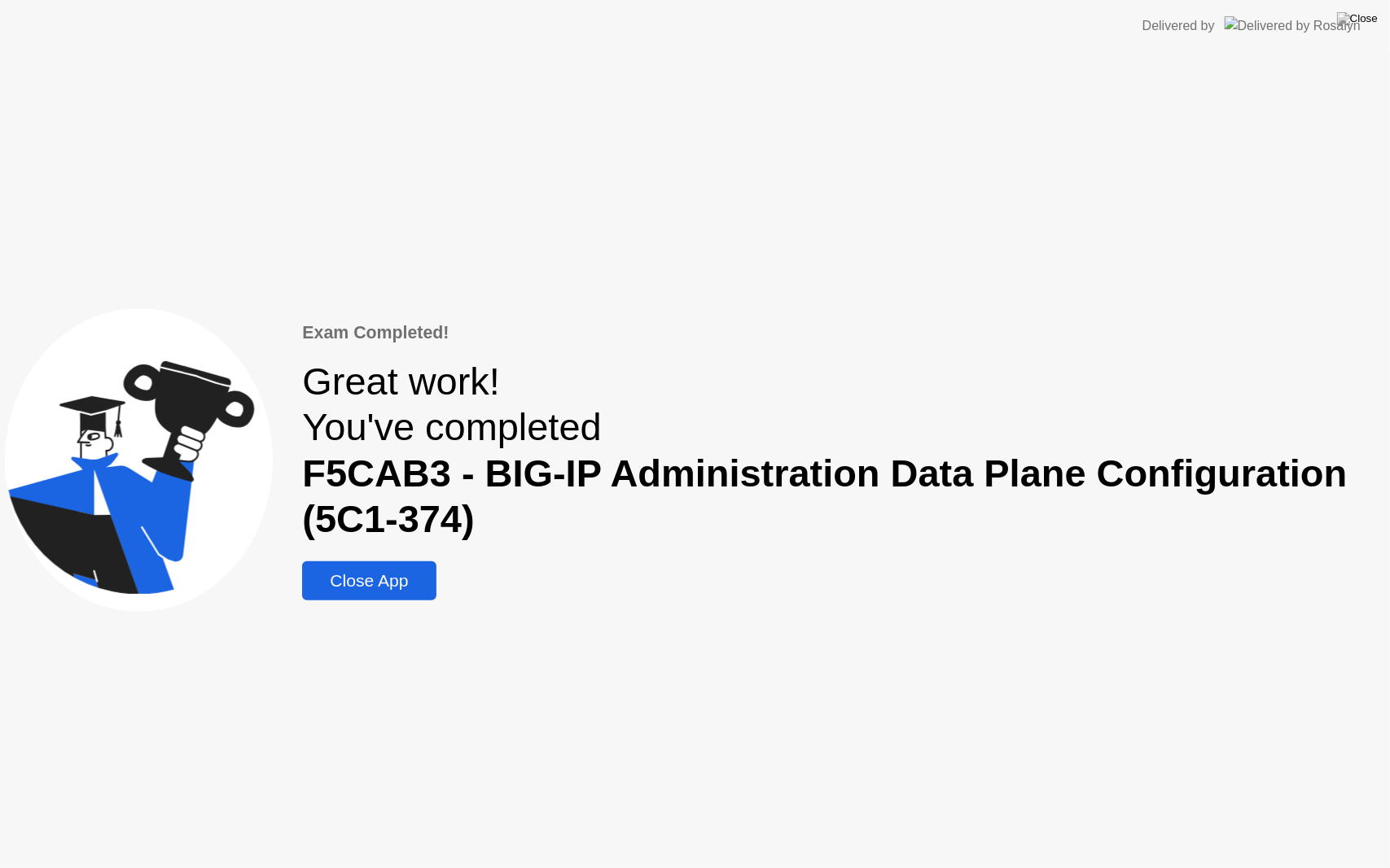
click at [345, 587] on div "Close App" at bounding box center [369, 581] width 124 height 20
